Goal: Information Seeking & Learning: Understand process/instructions

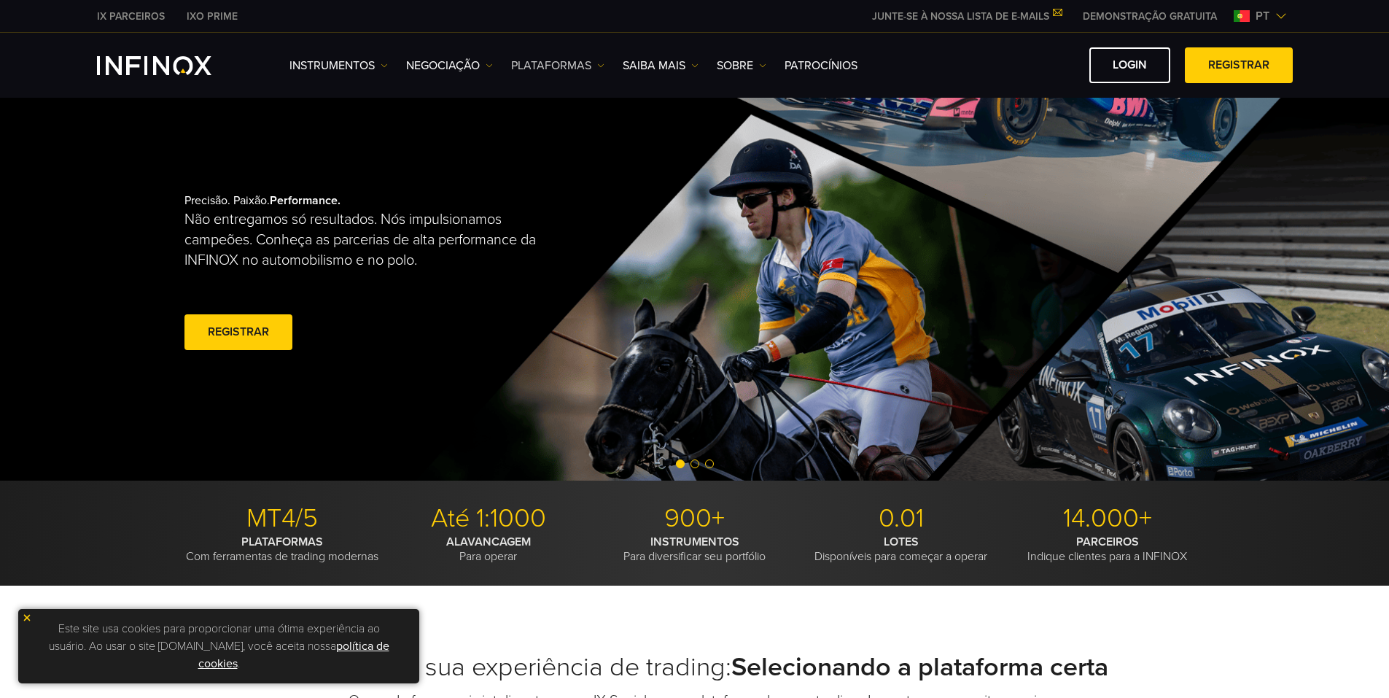
click at [551, 61] on link "PLATAFORMAS" at bounding box center [557, 66] width 93 height 18
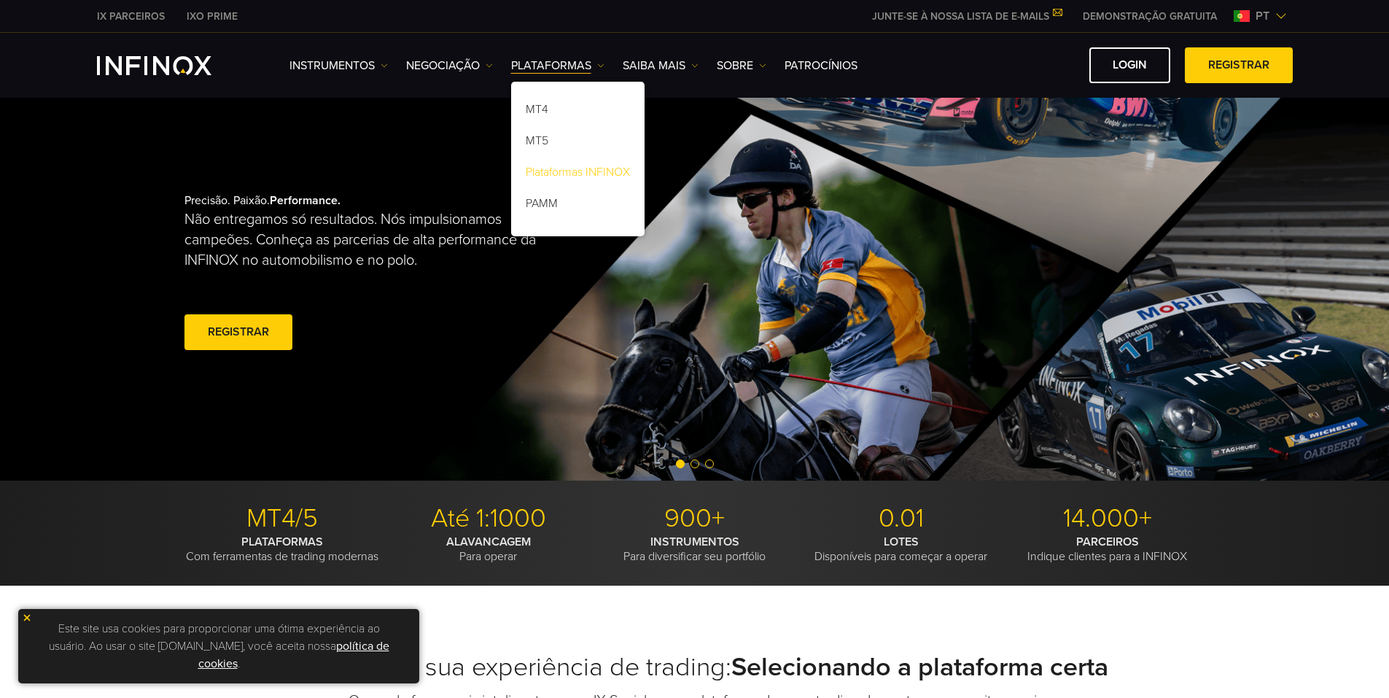
click at [567, 177] on link "Plataformas INFINOX" at bounding box center [577, 174] width 133 height 31
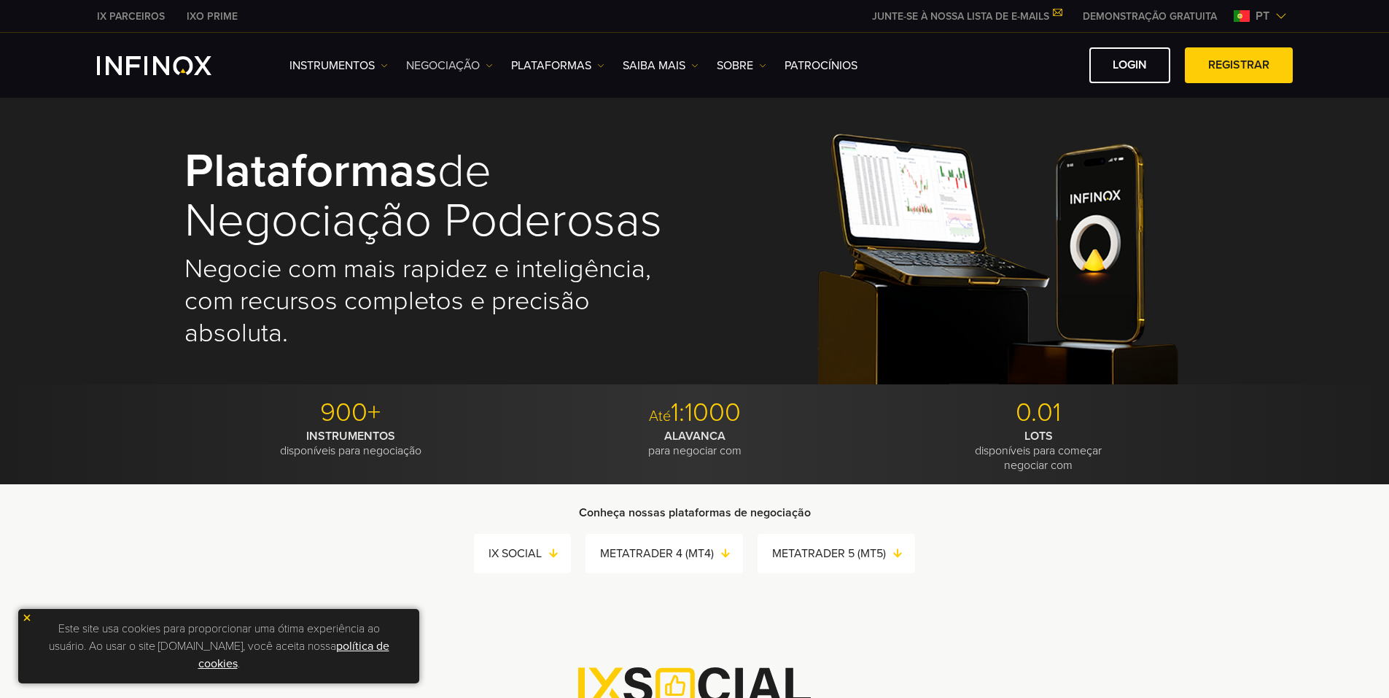
click at [471, 63] on link "NEGOCIAÇÃO" at bounding box center [449, 66] width 87 height 18
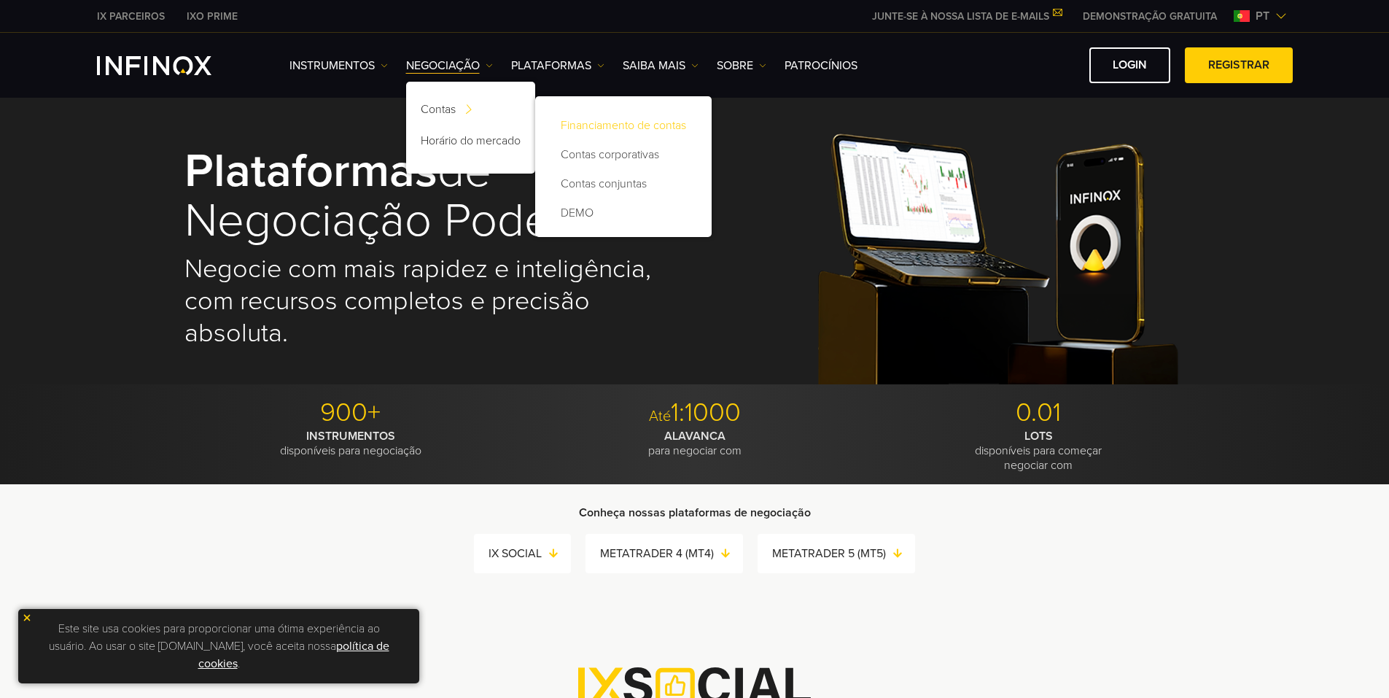
click at [580, 117] on link "Financiamento de contas" at bounding box center [623, 125] width 147 height 29
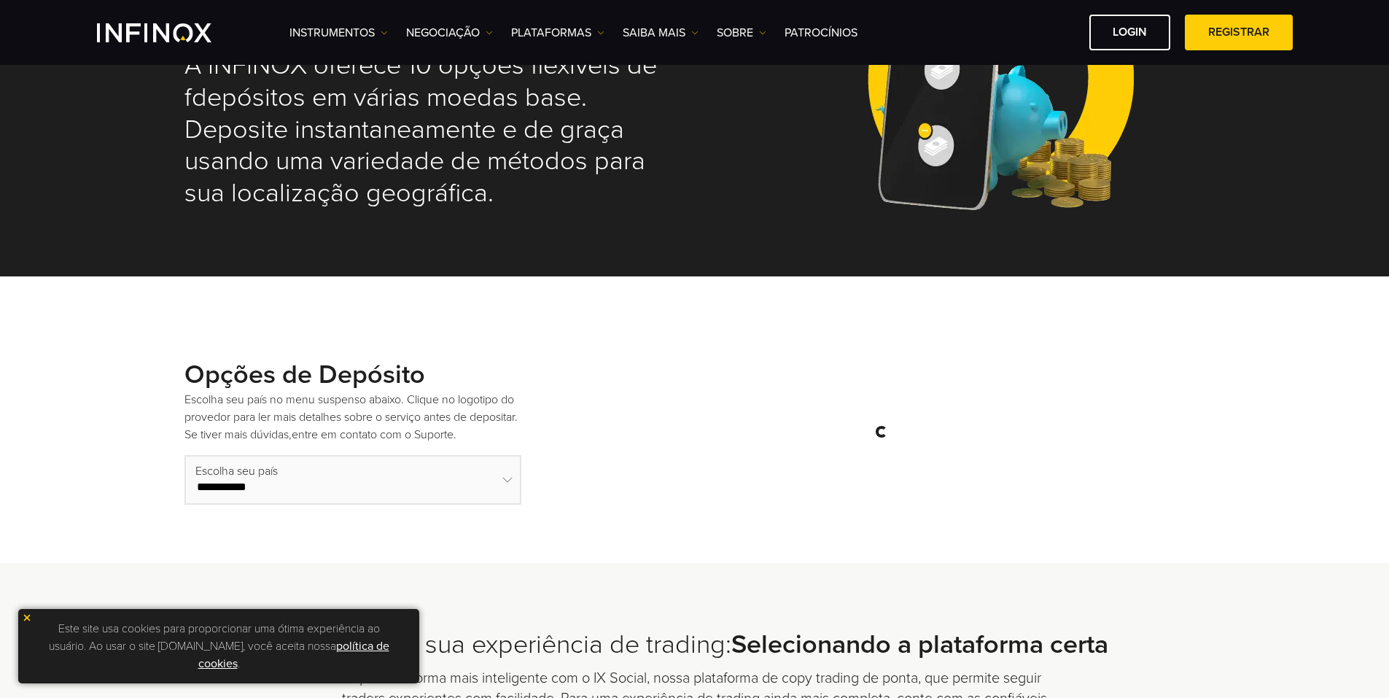
select select "***"
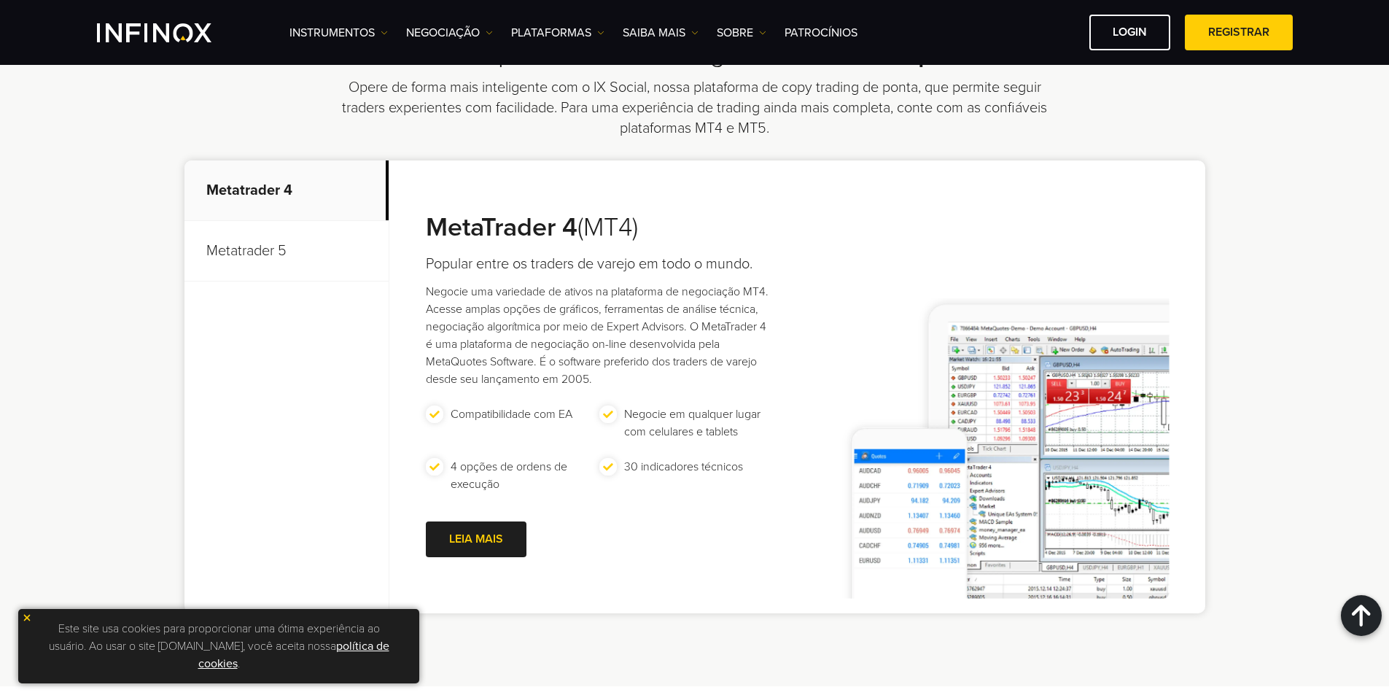
scroll to position [1034, 0]
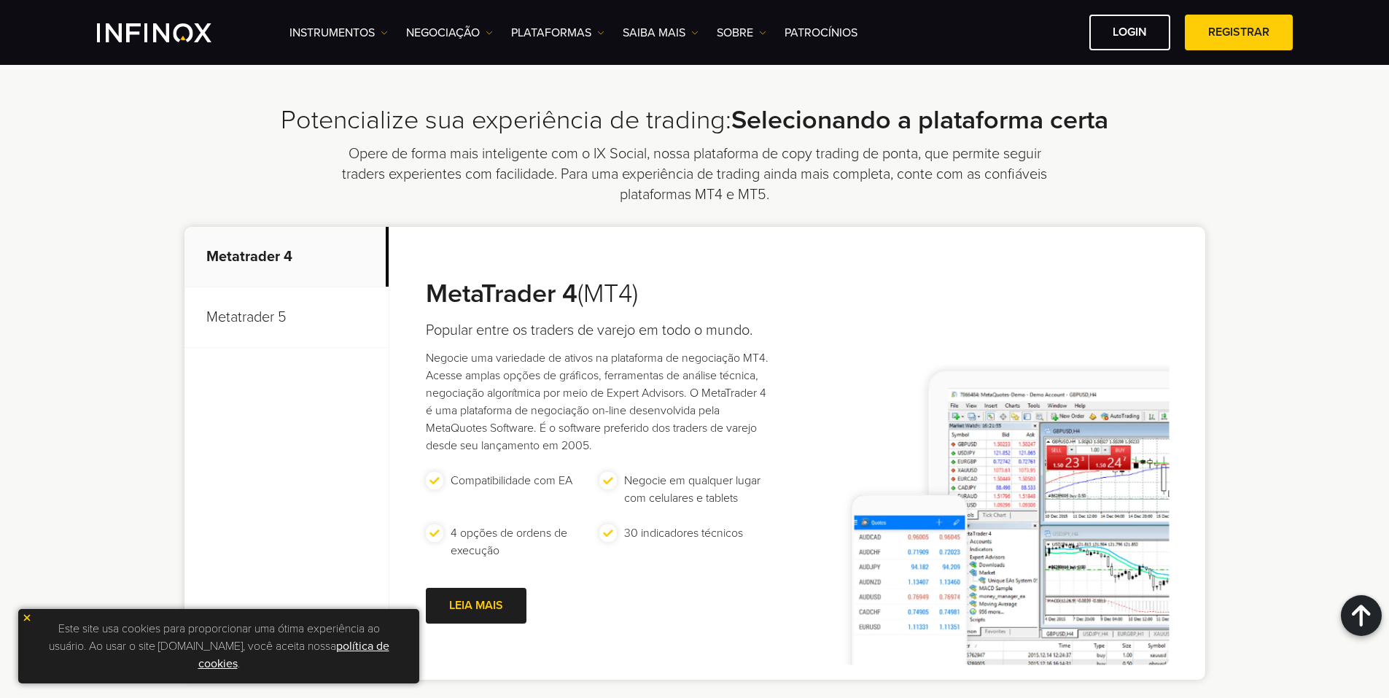
click at [220, 311] on p "Metatrader 5" at bounding box center [286, 317] width 204 height 61
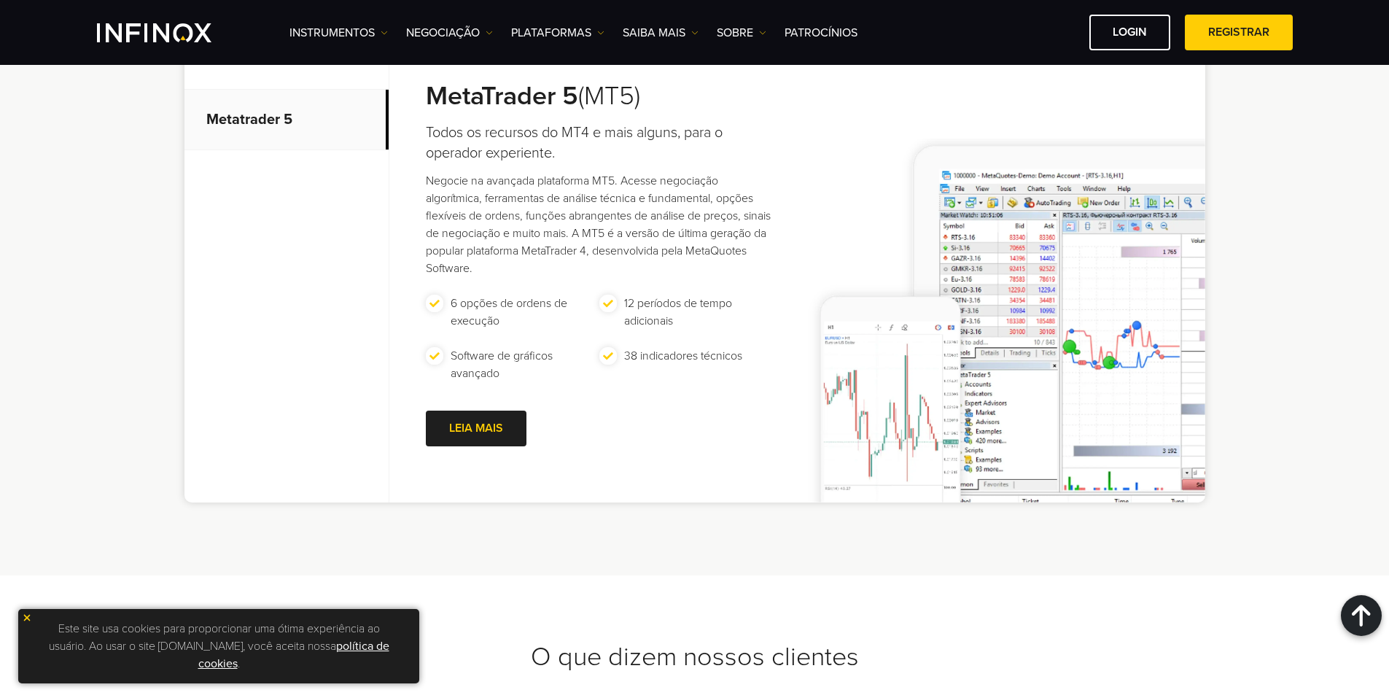
scroll to position [1245, 0]
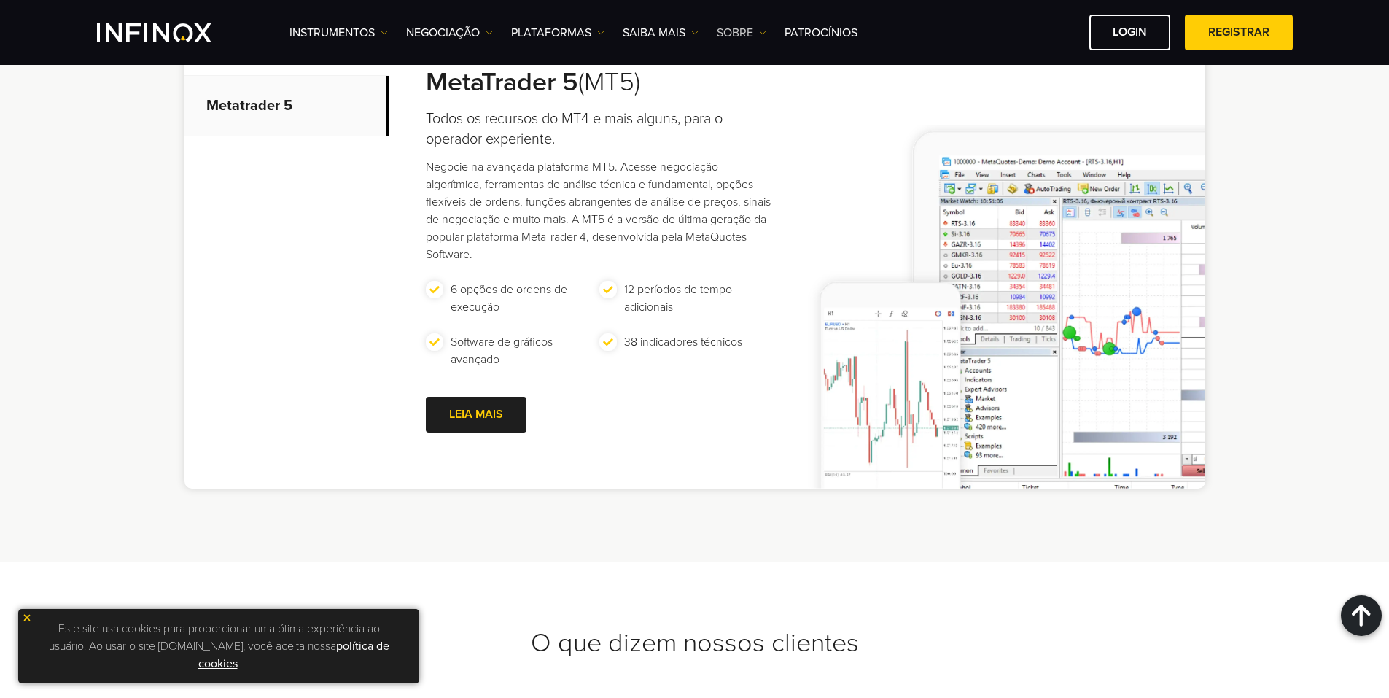
click at [733, 37] on link "SOBRE" at bounding box center [742, 33] width 50 height 18
click at [685, 37] on link "Saiba mais" at bounding box center [661, 33] width 76 height 18
click at [575, 34] on link "PLATAFORMAS" at bounding box center [557, 33] width 93 height 18
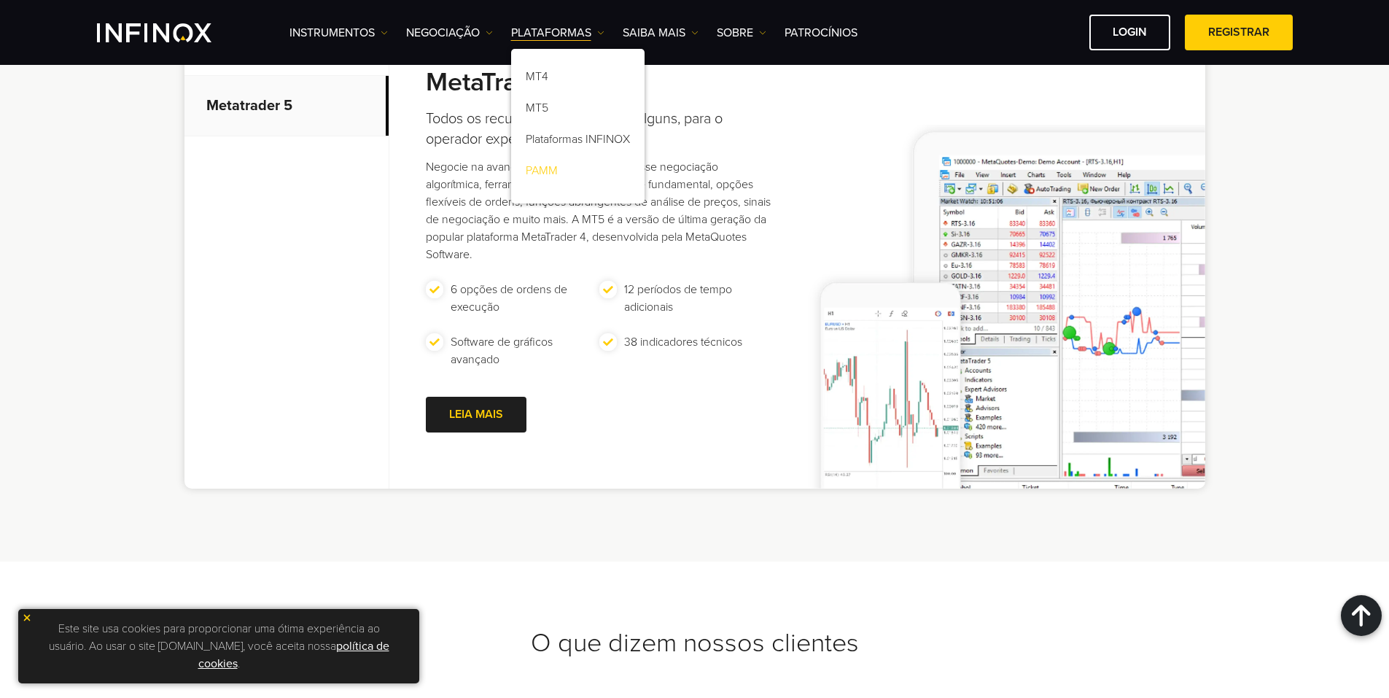
click at [545, 172] on link "PAMM" at bounding box center [577, 173] width 133 height 31
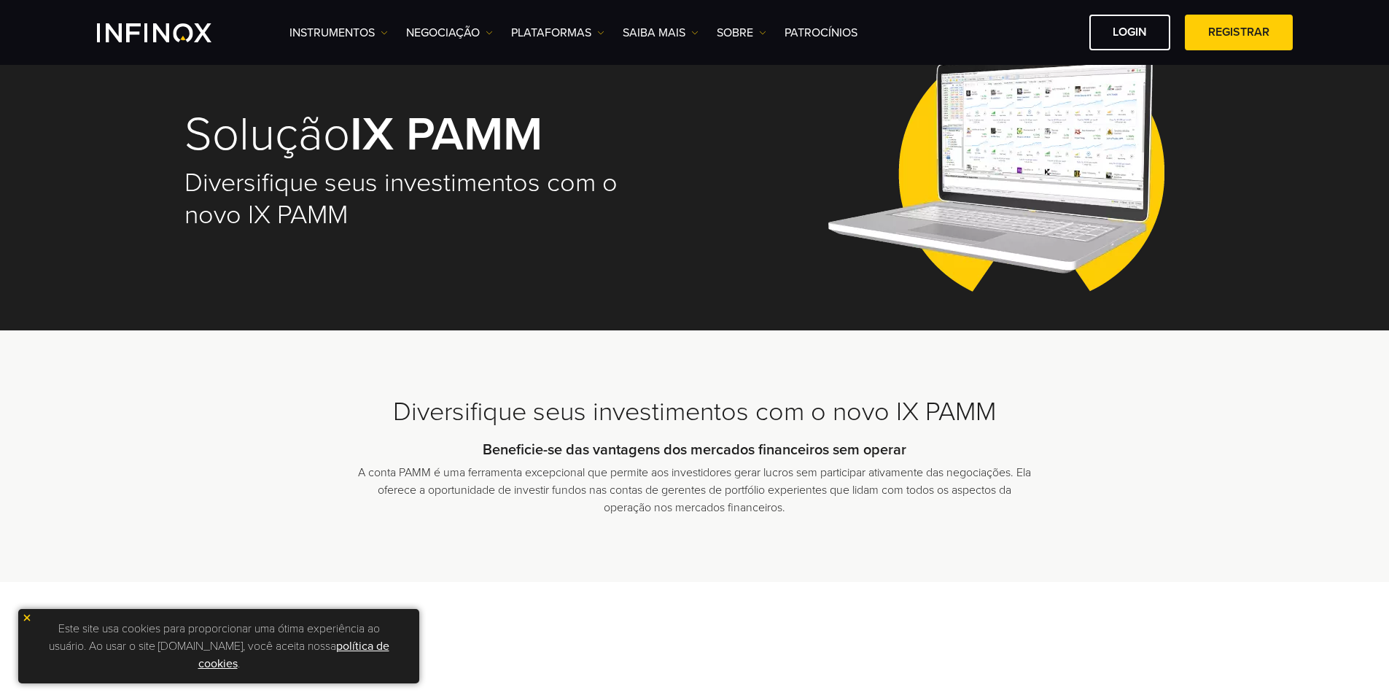
scroll to position [75, 0]
